Goal: Transaction & Acquisition: Purchase product/service

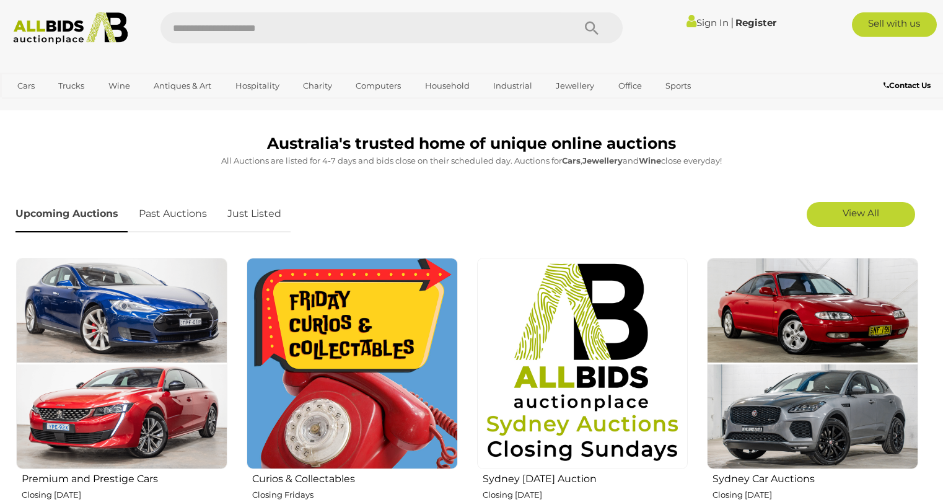
scroll to position [316, 0]
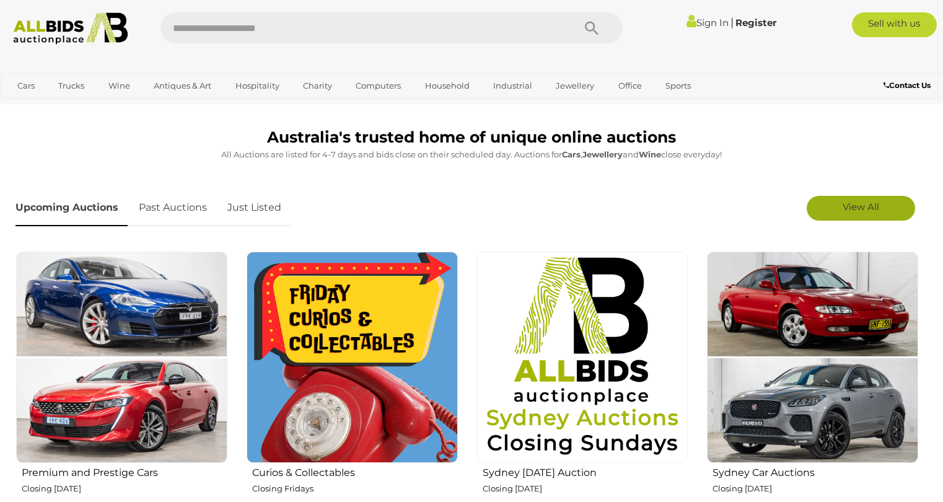
click at [881, 210] on link "View All" at bounding box center [861, 208] width 108 height 25
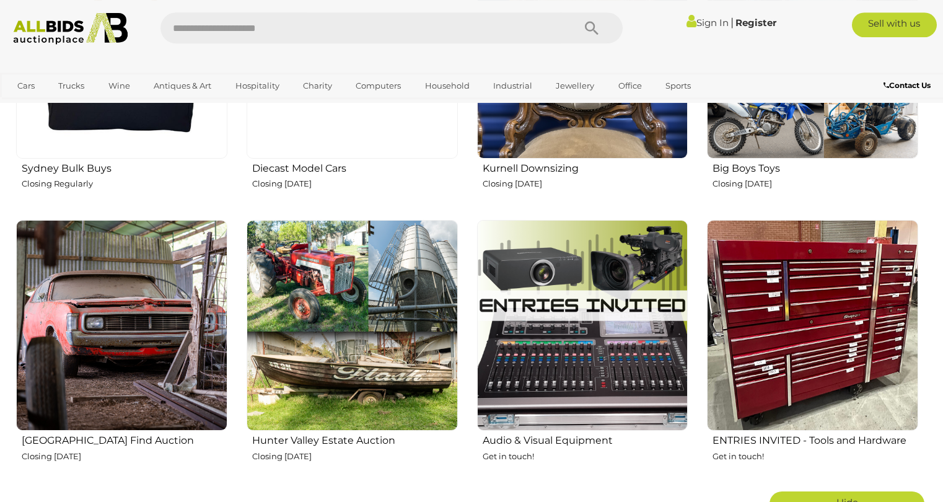
scroll to position [2023, 0]
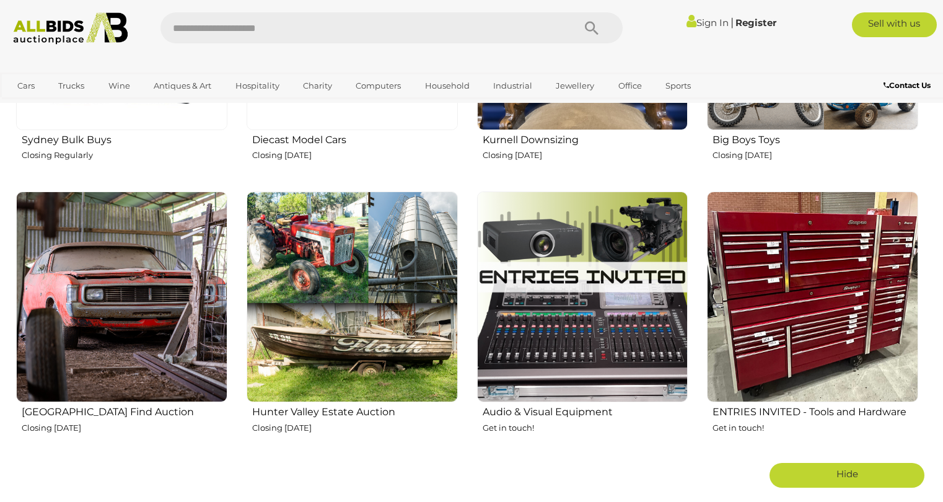
click at [356, 415] on h2 "Hunter Valley Estate Auction" at bounding box center [355, 410] width 206 height 14
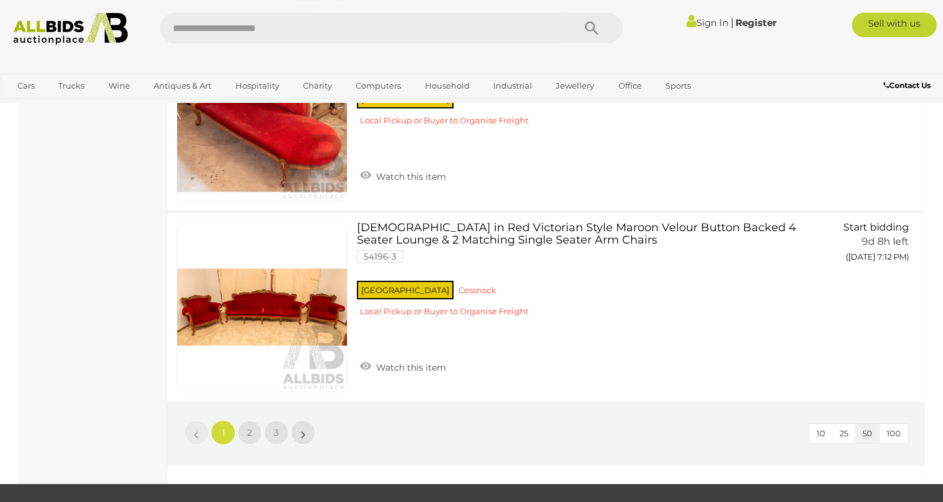
scroll to position [9419, 0]
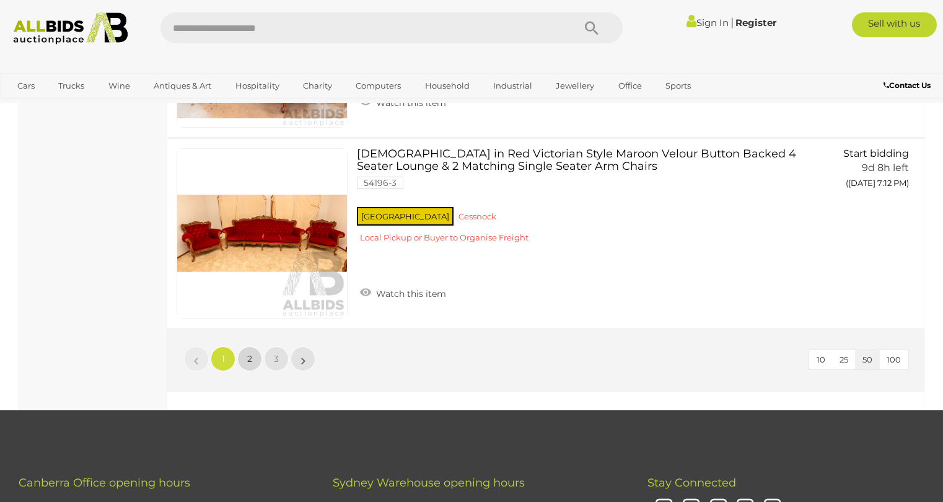
click at [248, 361] on span "2" at bounding box center [249, 358] width 5 height 11
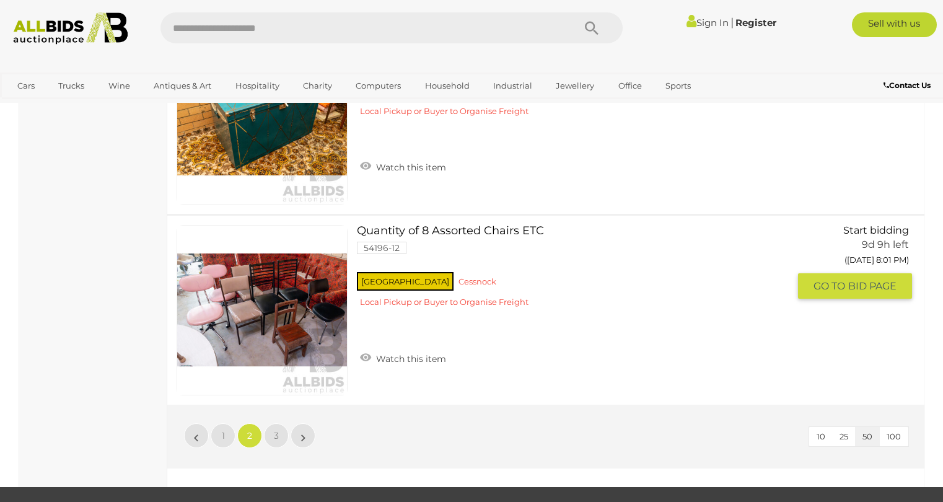
scroll to position [9356, 0]
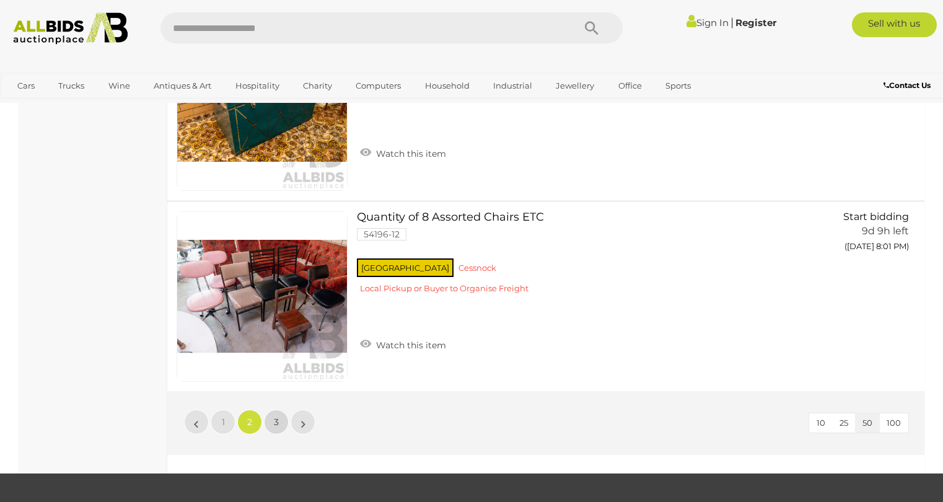
click at [275, 428] on link "3" at bounding box center [276, 422] width 25 height 25
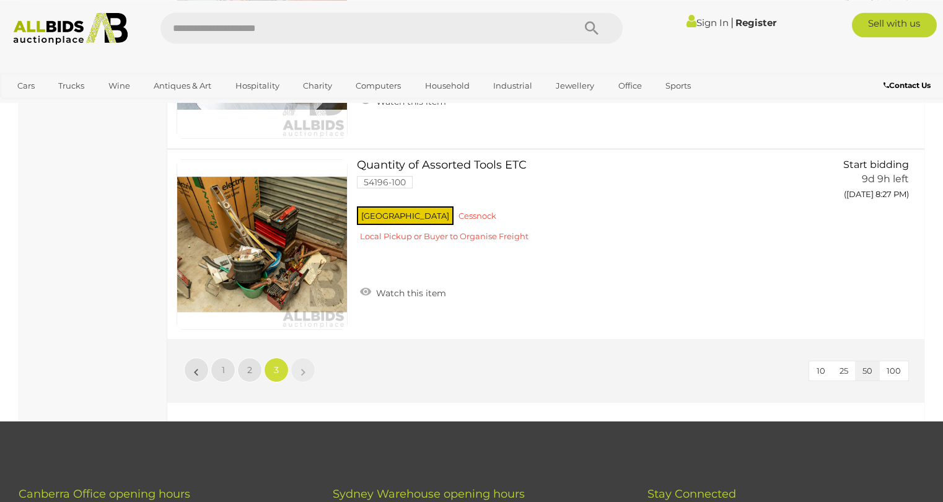
scroll to position [4804, 0]
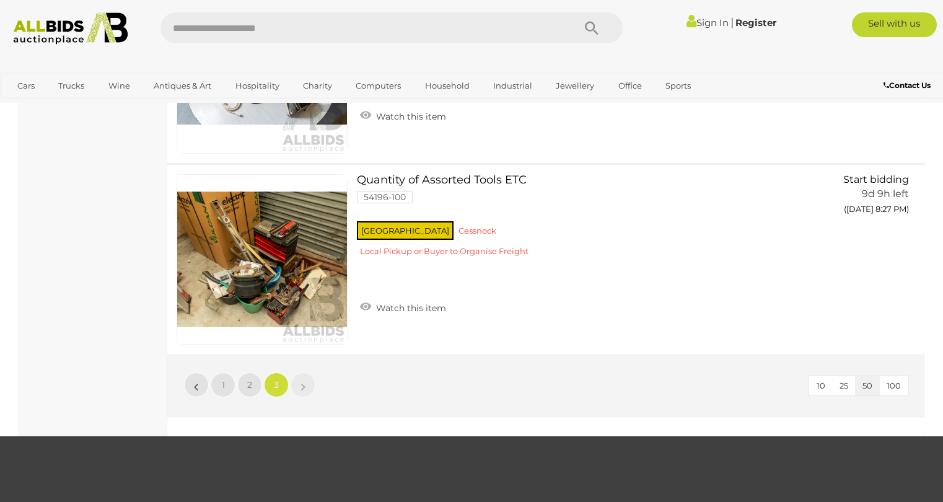
click at [302, 392] on li "»" at bounding box center [303, 384] width 24 height 25
click at [302, 387] on li "»" at bounding box center [303, 384] width 24 height 25
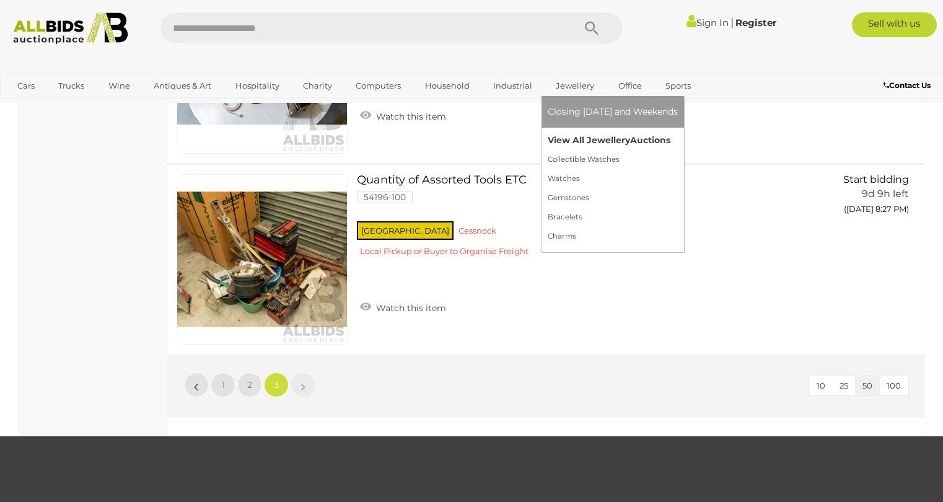
click at [583, 139] on link "View All Jewellery Auctions" at bounding box center [613, 140] width 130 height 19
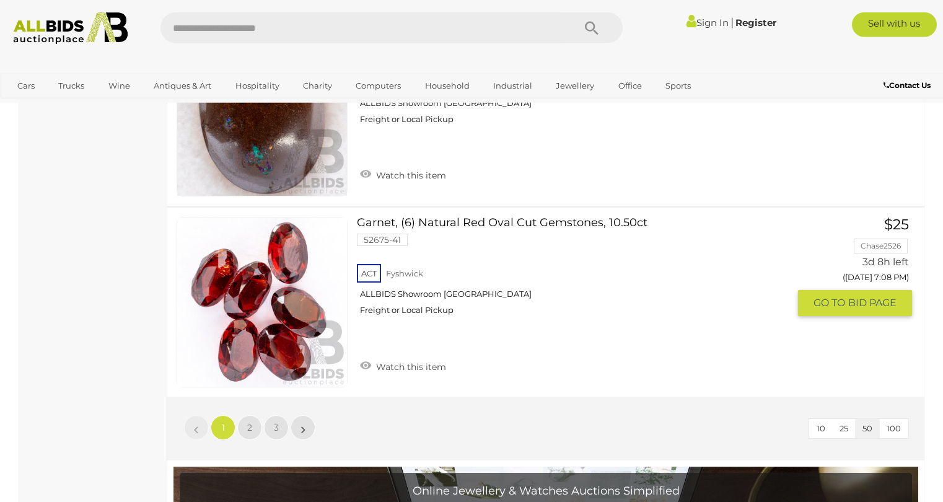
scroll to position [9810, 0]
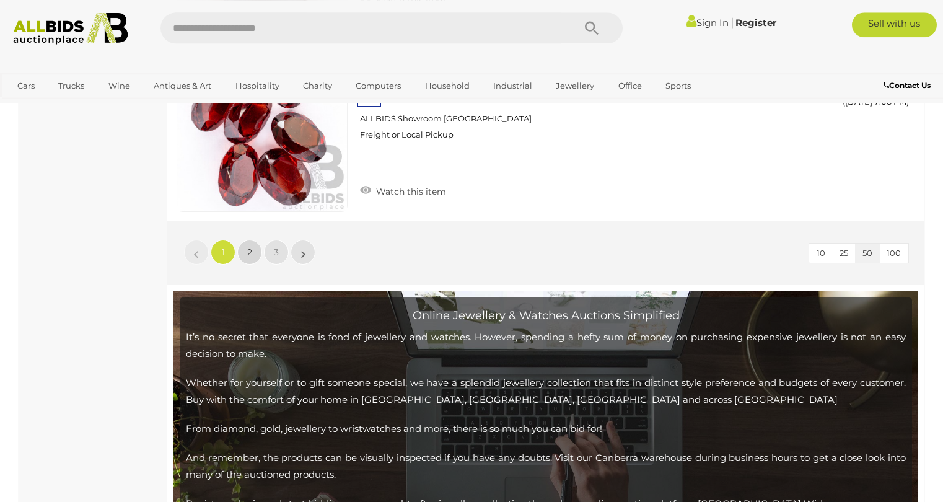
click at [253, 245] on link "2" at bounding box center [249, 252] width 25 height 25
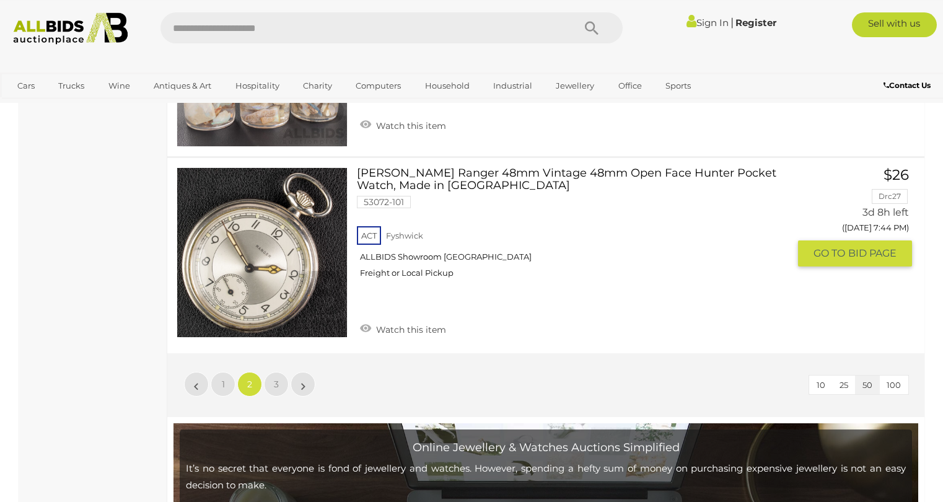
scroll to position [9686, 0]
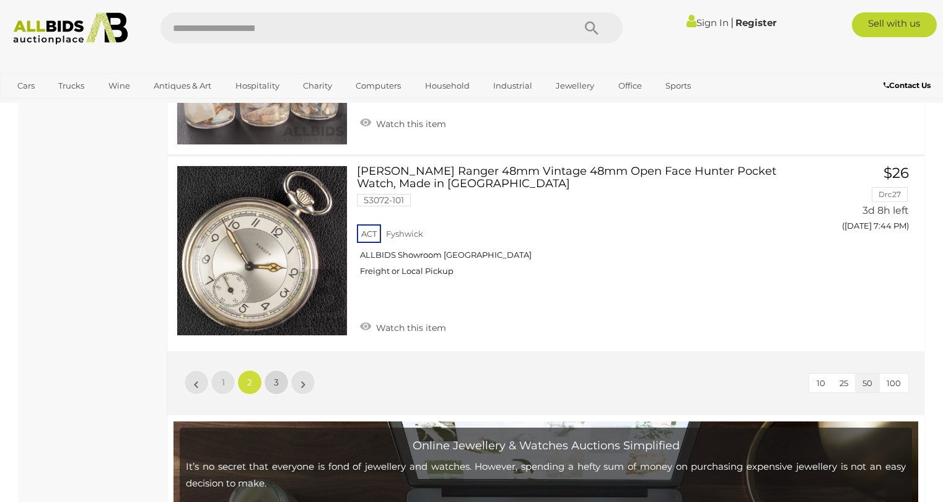
click at [277, 377] on span "3" at bounding box center [276, 382] width 5 height 11
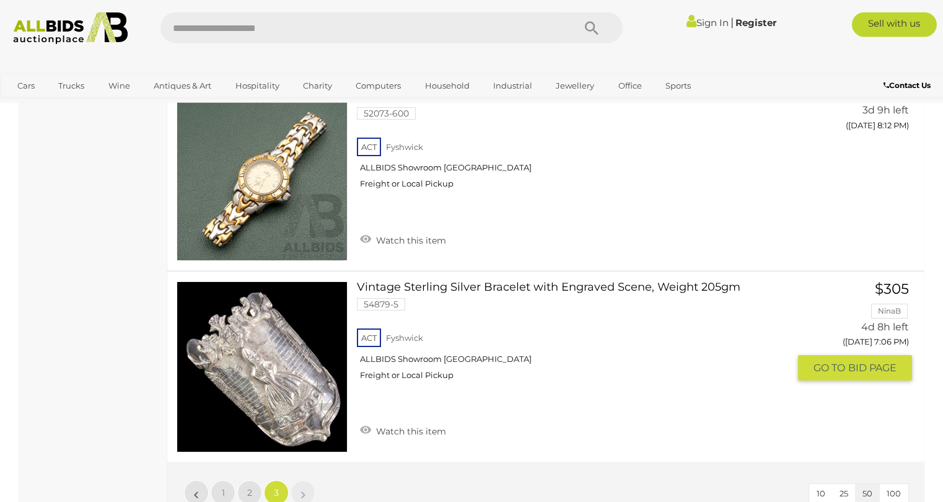
scroll to position [3049, 0]
